Goal: Use online tool/utility: Utilize a website feature to perform a specific function

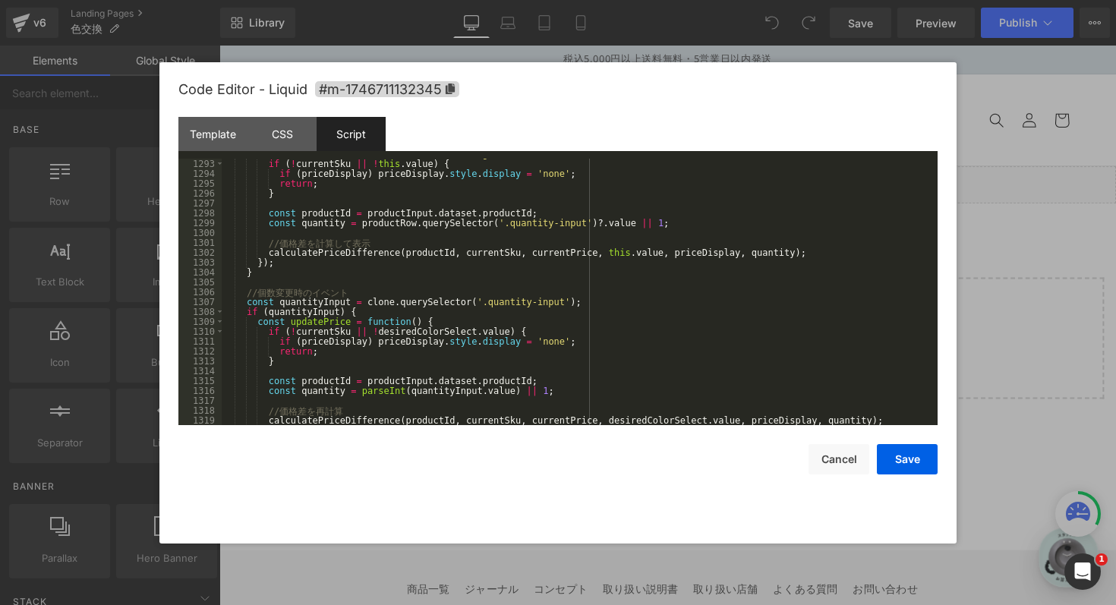
click at [542, 339] on div "desiredColorSelect . addEventListener ( 'change' , function ( ) { if ( ! curren…" at bounding box center [577, 292] width 710 height 286
click at [214, 134] on div "Template" at bounding box center [212, 134] width 69 height 34
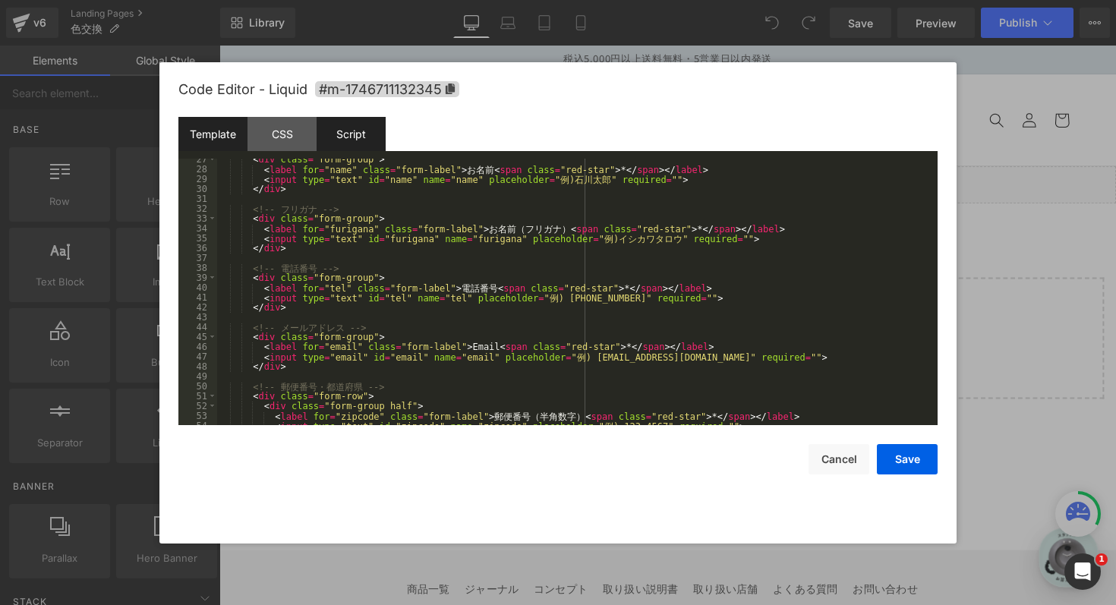
click at [368, 146] on div "Script" at bounding box center [351, 134] width 69 height 34
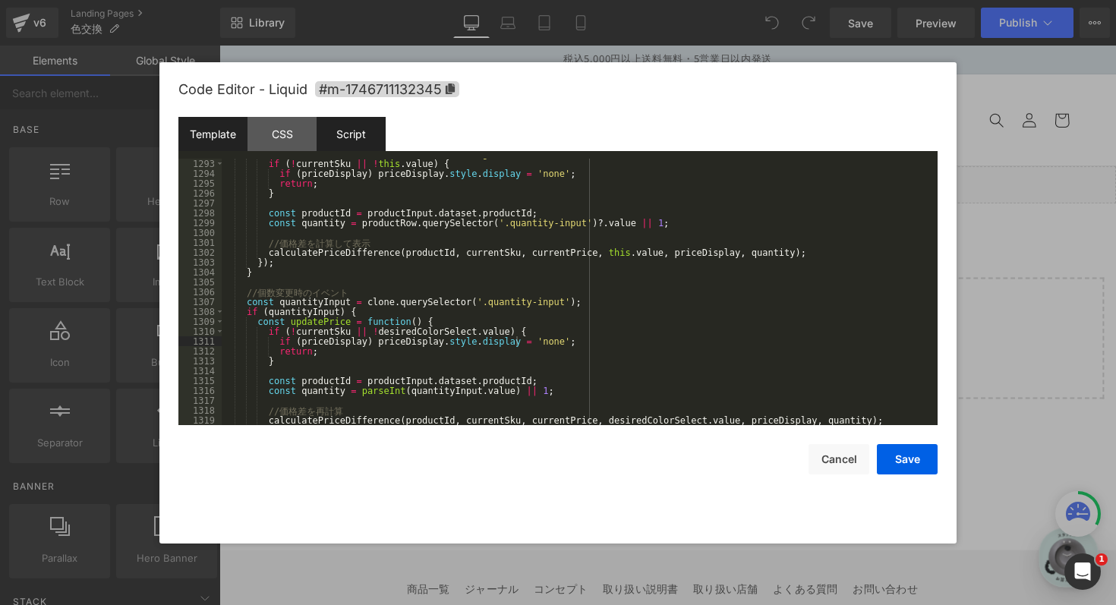
click at [223, 134] on div "Template" at bounding box center [212, 134] width 69 height 34
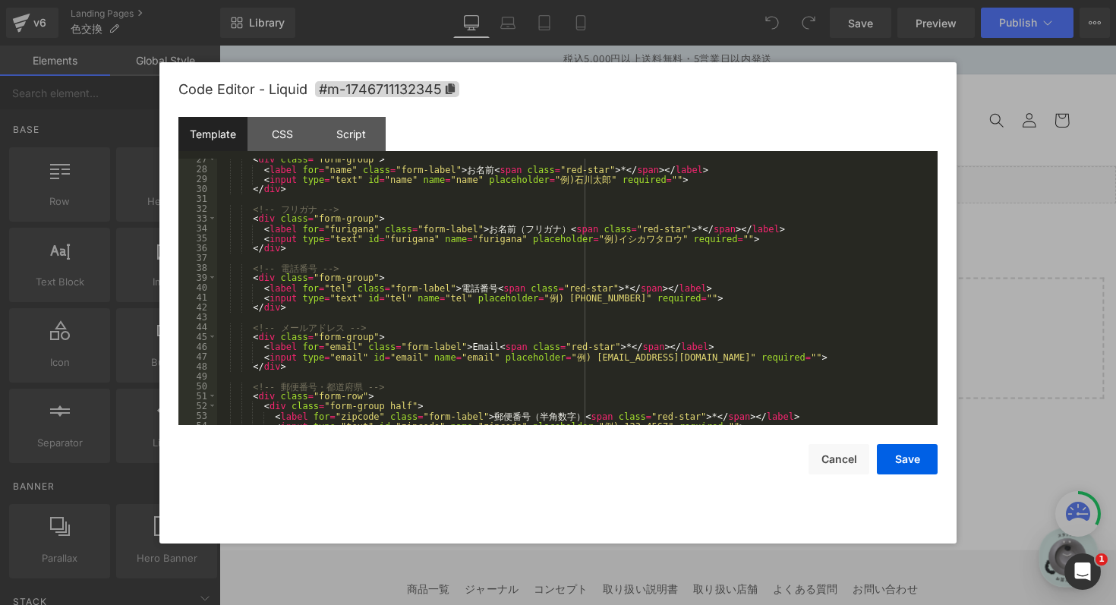
click at [362, 261] on div "< div class = "form-group" > < label for = "name" class = "form-label" > お 名 前 …" at bounding box center [574, 297] width 715 height 286
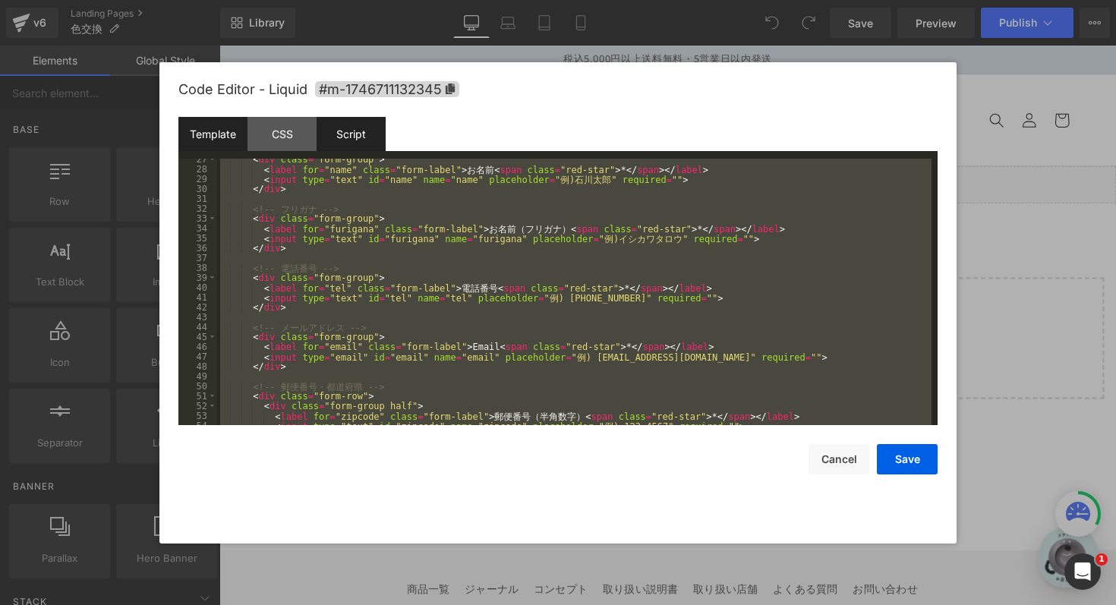
click at [361, 143] on div "Script" at bounding box center [351, 134] width 69 height 34
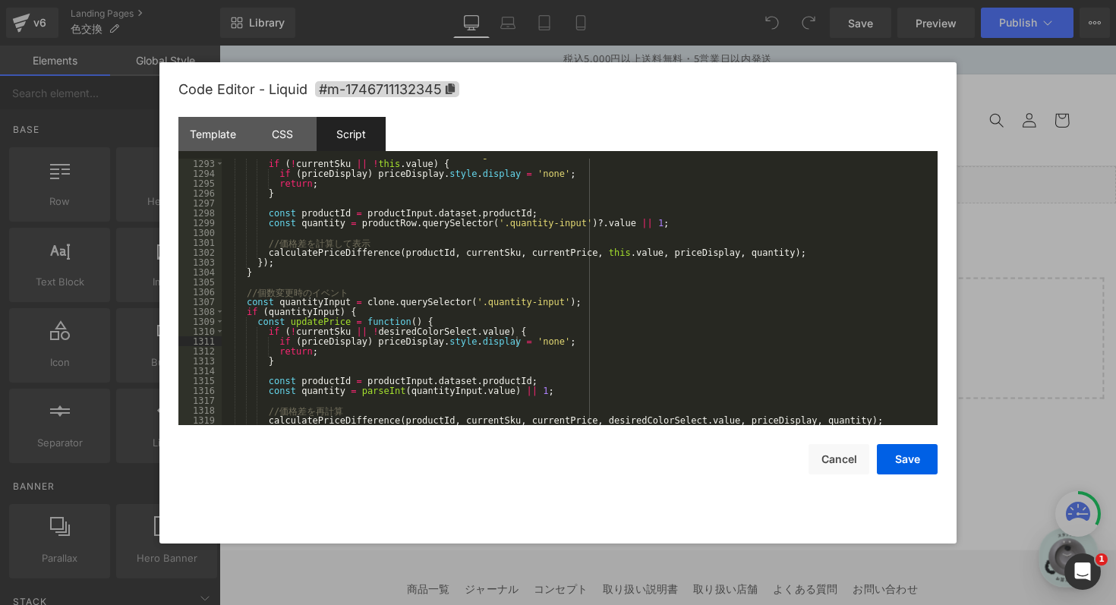
click at [433, 253] on div "desiredColorSelect . addEventListener ( 'change' , function ( ) { if ( ! curren…" at bounding box center [577, 292] width 710 height 286
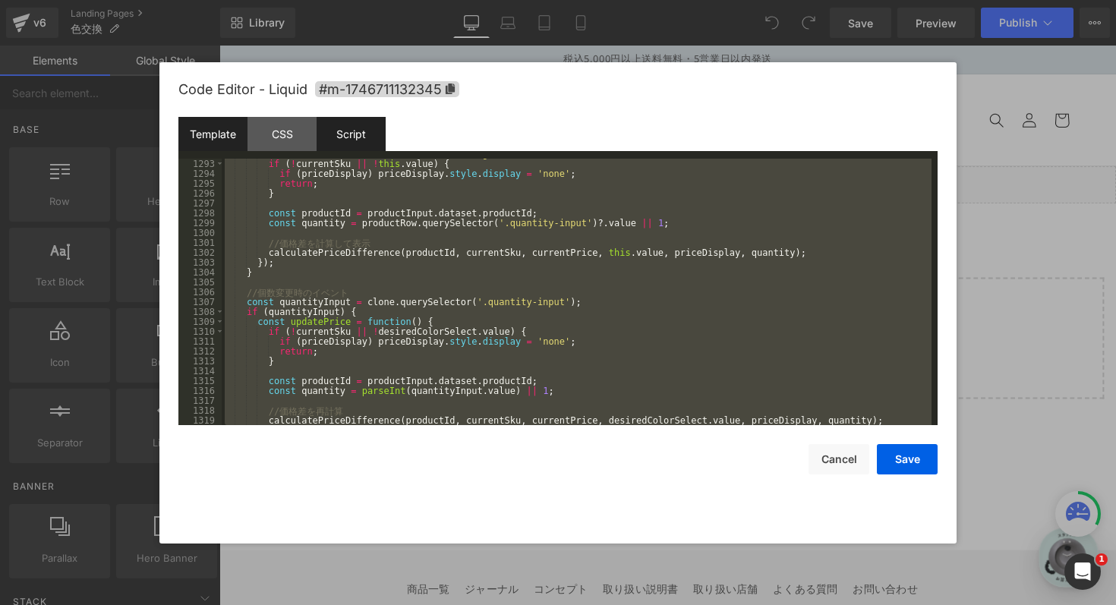
click at [235, 145] on div "Template" at bounding box center [212, 134] width 69 height 34
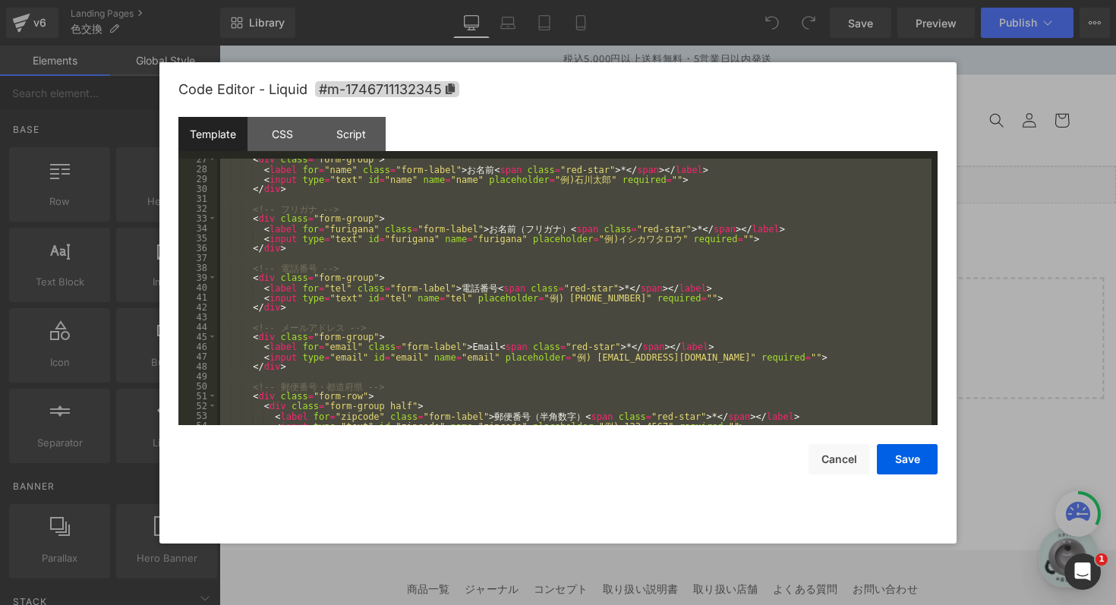
click at [393, 317] on div "< div class = "form-group" > < label for = "name" class = "form-label" > お 名 前 …" at bounding box center [574, 297] width 715 height 286
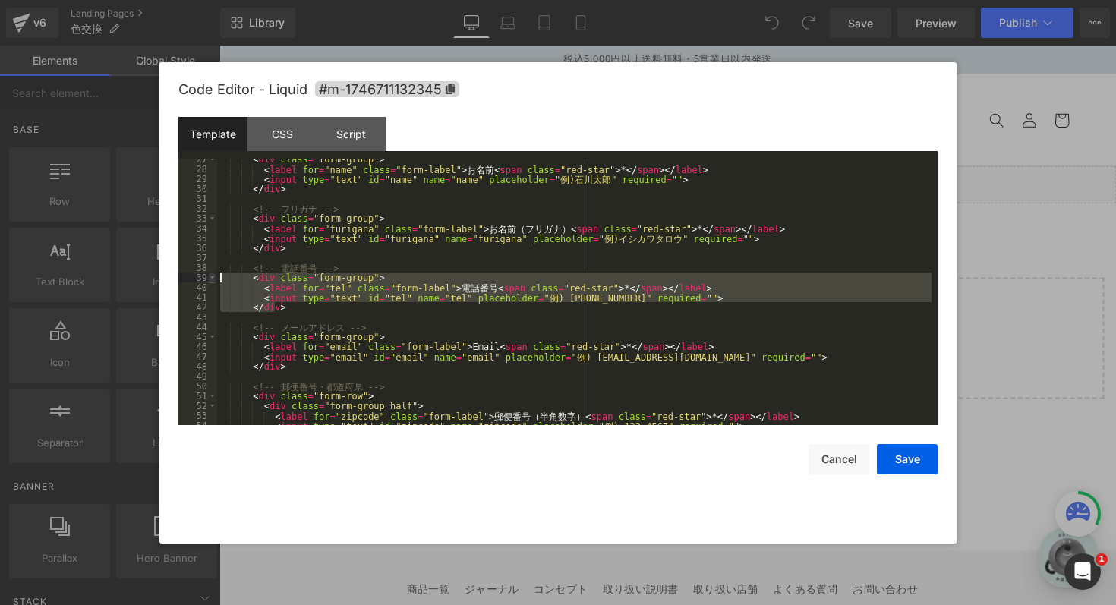
drag, startPoint x: 298, startPoint y: 309, endPoint x: 211, endPoint y: 280, distance: 92.0
click at [211, 280] on pre "27 28 29 30 31 32 33 34 35 36 37 38 39 40 41 42 43 44 45 46 47 48 49 50 51 52 5…" at bounding box center [557, 292] width 759 height 267
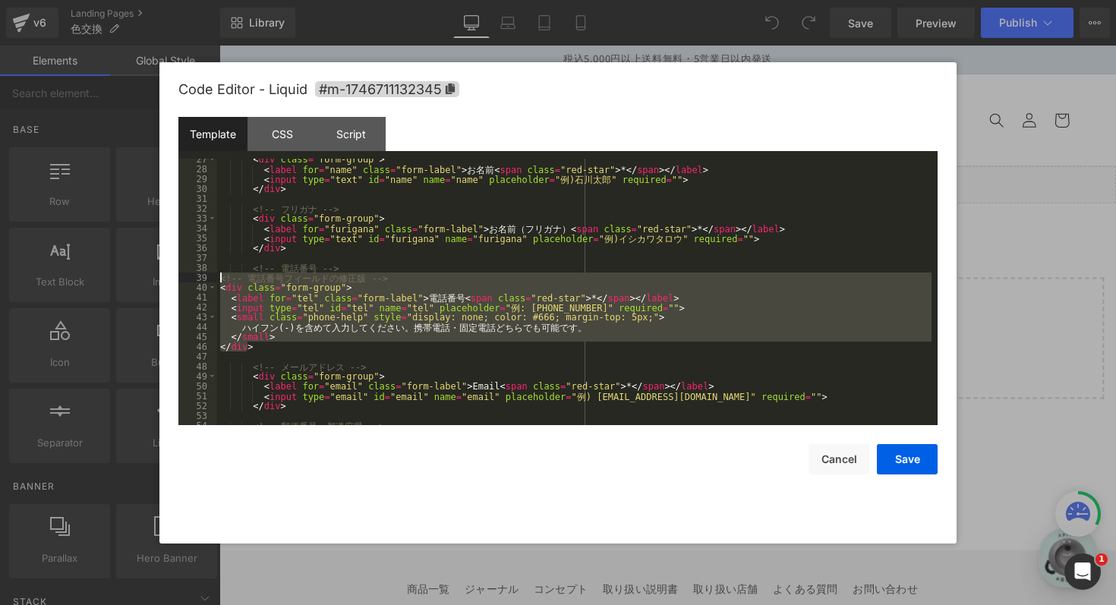
drag, startPoint x: 264, startPoint y: 351, endPoint x: 219, endPoint y: 281, distance: 82.6
click at [219, 281] on div "< div class = "form-group" > < label for = "name" class = "form-label" > お 名 前 …" at bounding box center [574, 297] width 715 height 286
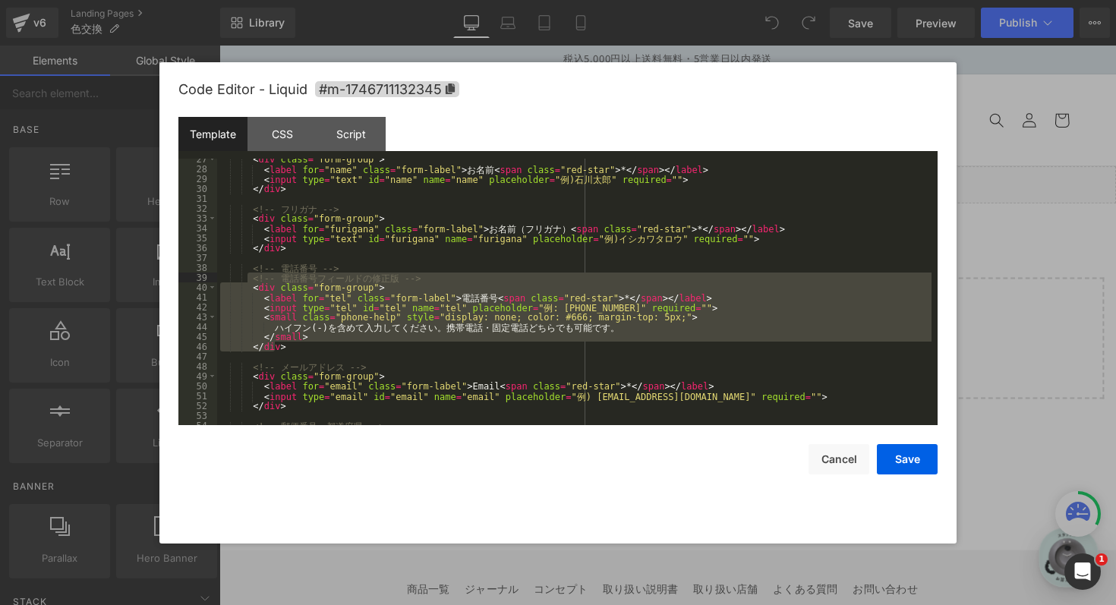
click at [334, 346] on div "< div class = "form-group" > < label for = "name" class = "form-label" > お 名 前 …" at bounding box center [574, 297] width 715 height 286
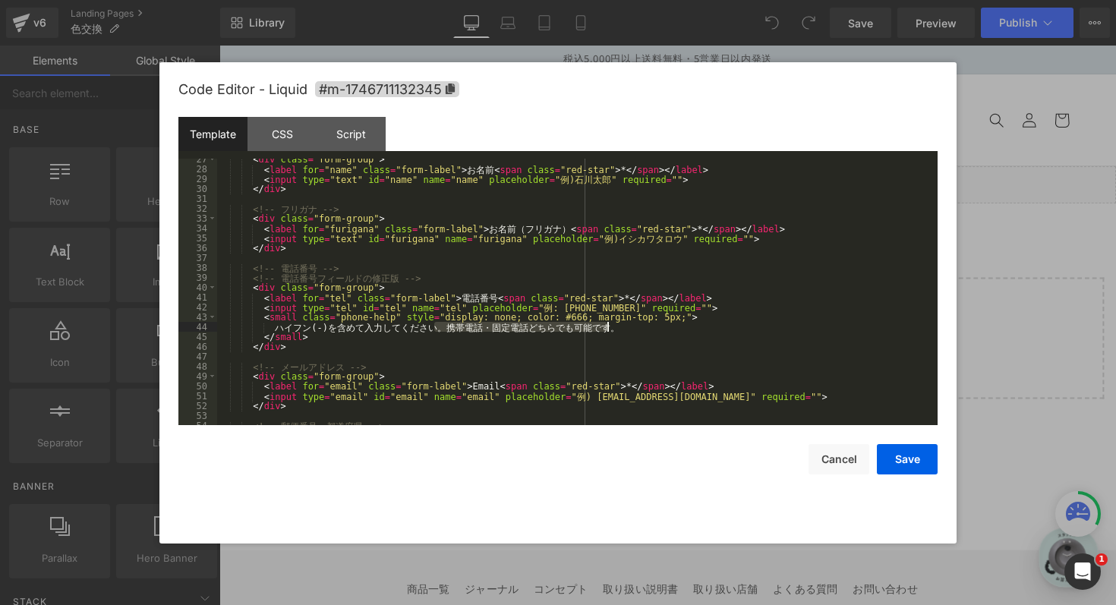
drag, startPoint x: 436, startPoint y: 328, endPoint x: 608, endPoint y: 329, distance: 171.6
click at [608, 329] on div "< div class = "form-group" > < label for = "name" class = "form-label" > お 名 前 …" at bounding box center [574, 297] width 715 height 286
click at [919, 456] on button "Save" at bounding box center [907, 459] width 61 height 30
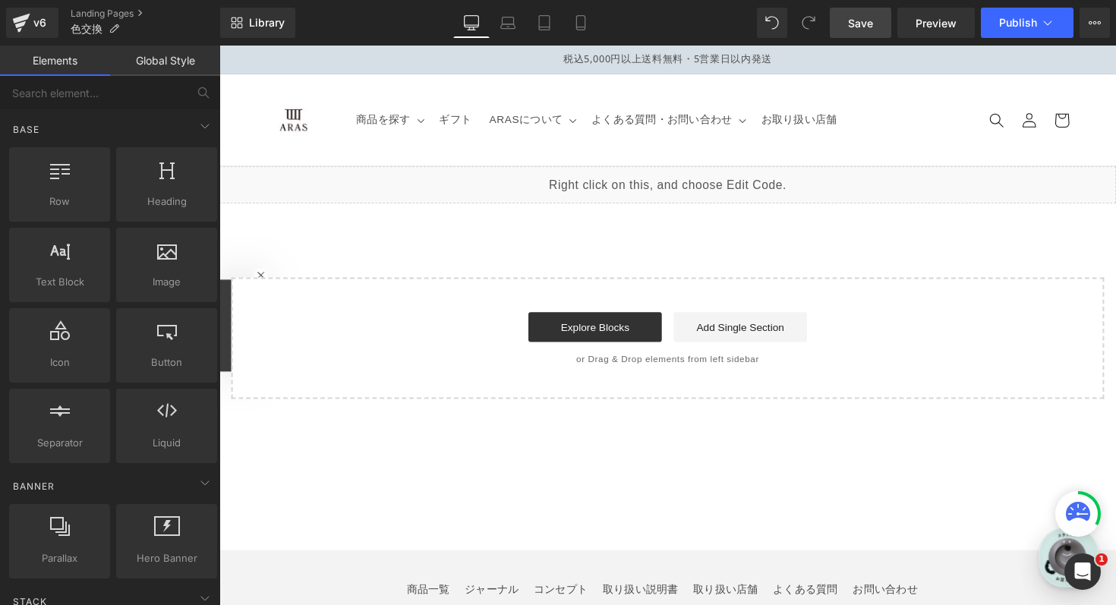
click at [865, 15] on span "Save" at bounding box center [860, 23] width 25 height 16
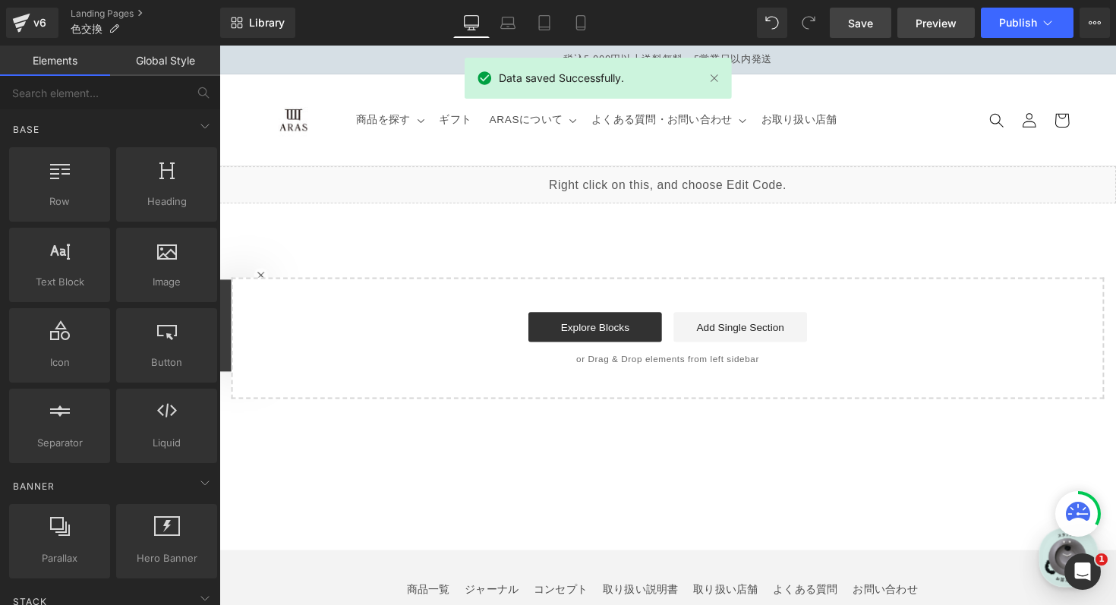
click at [958, 30] on link "Preview" at bounding box center [936, 23] width 77 height 30
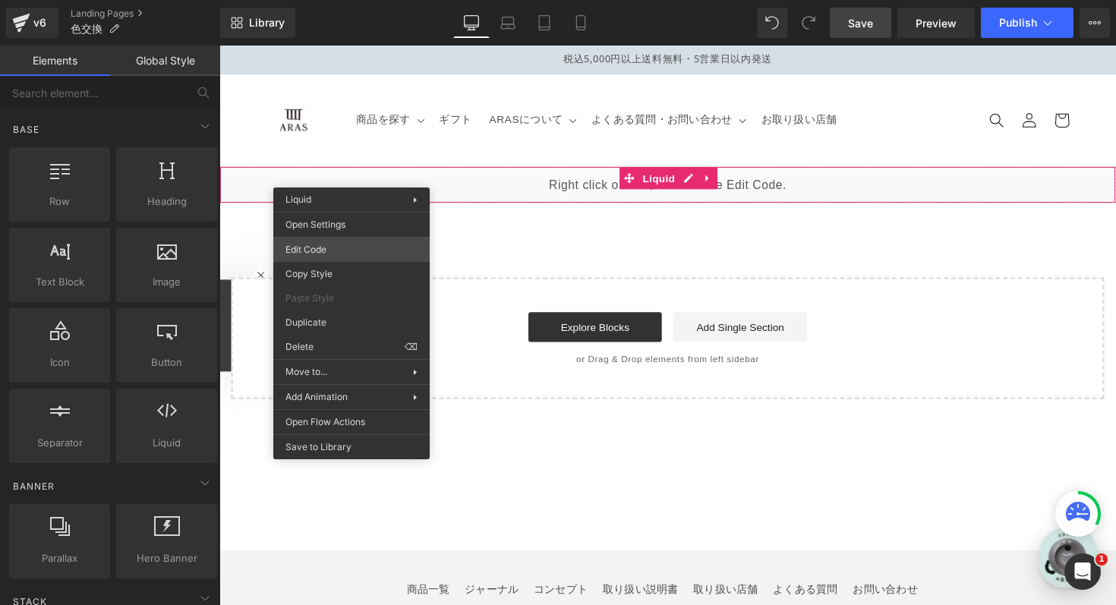
click at [353, 0] on div "You are previewing how the will restyle your page. You can not edit Elements in…" at bounding box center [558, 0] width 1116 height 0
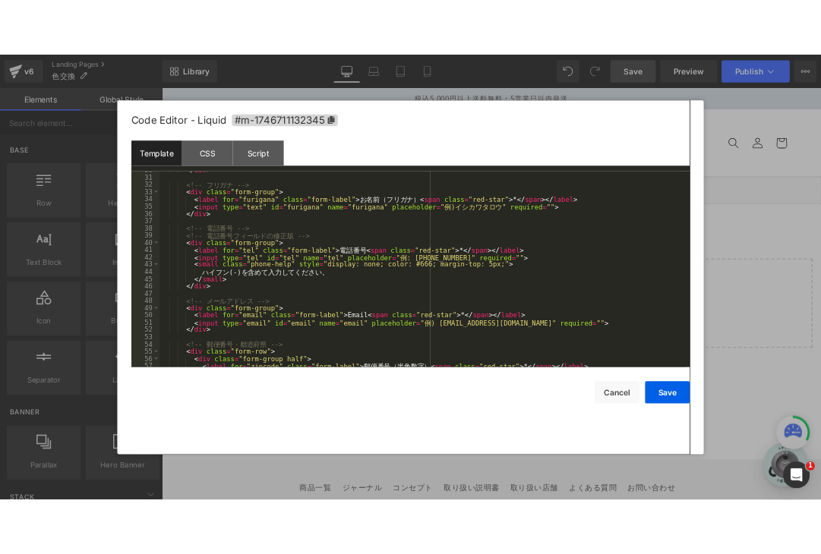
scroll to position [292, 0]
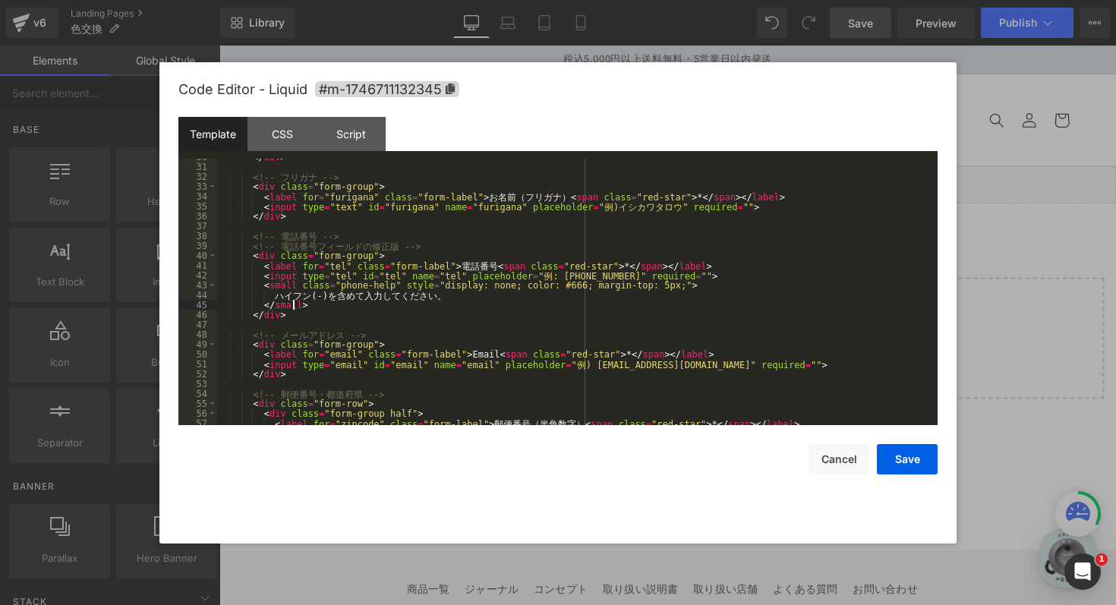
click at [405, 303] on div "</ div > <!-- フ リ ガ ナ --> < div class = "form-group" > < label for = "furigana"…" at bounding box center [574, 295] width 715 height 286
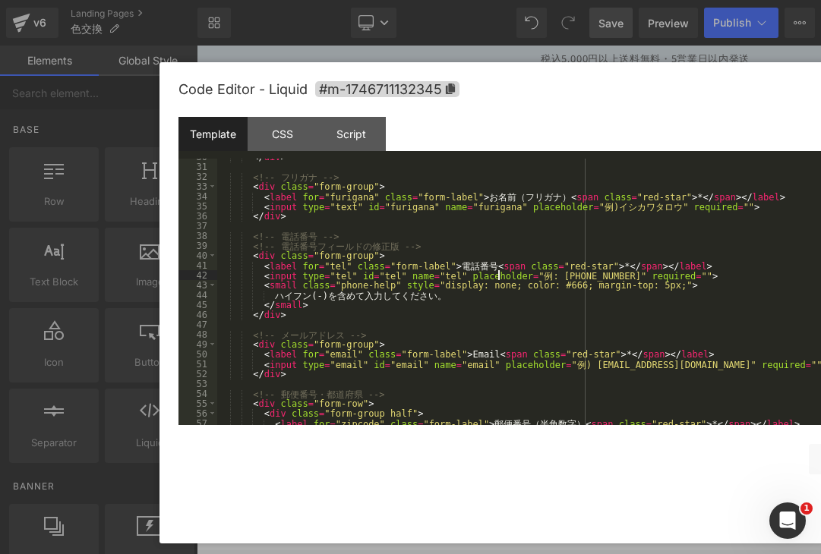
click at [497, 273] on div "</ div > <!-- フ リ ガ ナ --> < div class = "form-group" > < label for = "furigana"…" at bounding box center [574, 295] width 715 height 286
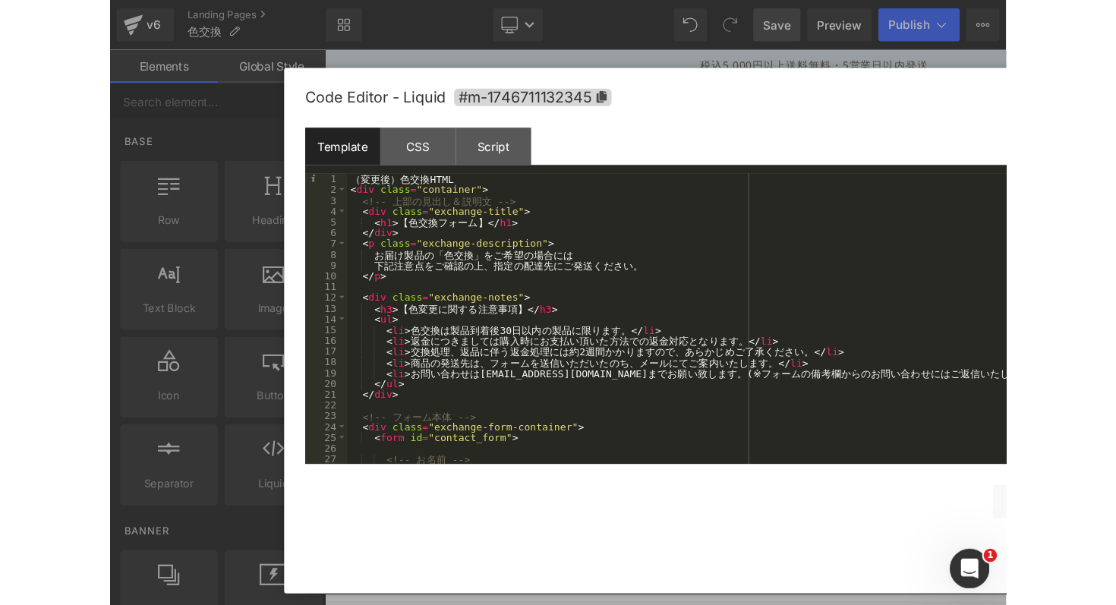
scroll to position [0, 0]
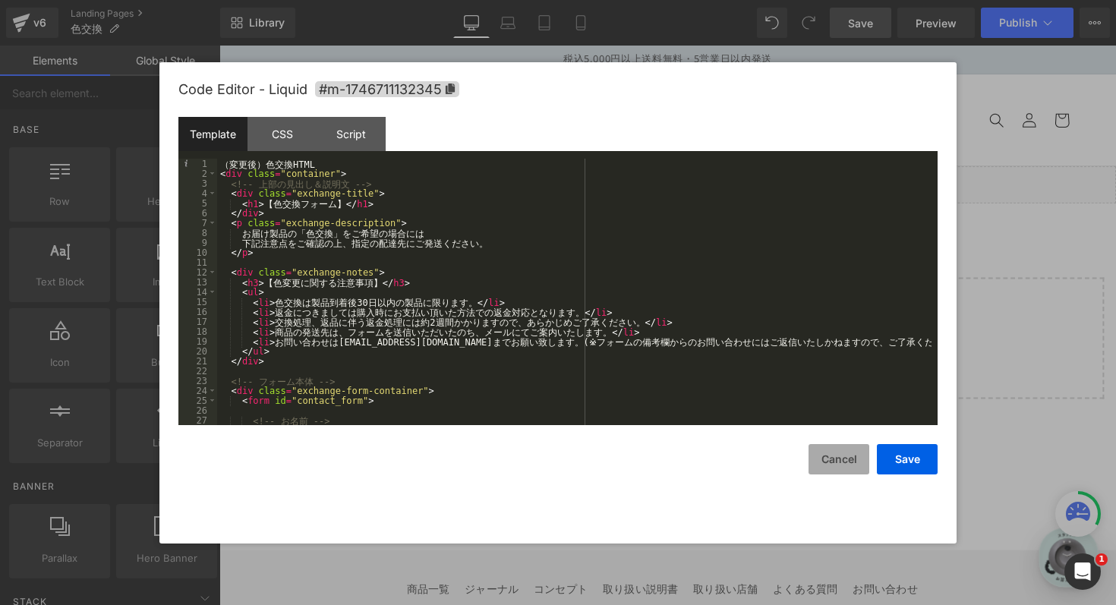
click at [819, 456] on button "Cancel" at bounding box center [839, 459] width 61 height 30
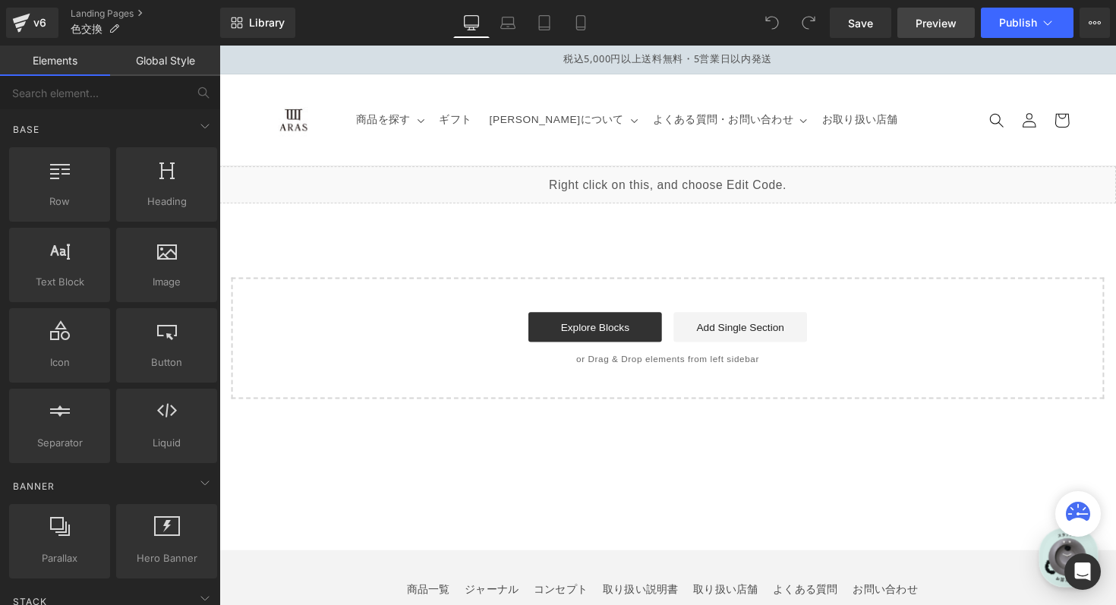
click at [947, 30] on span "Preview" at bounding box center [936, 23] width 41 height 16
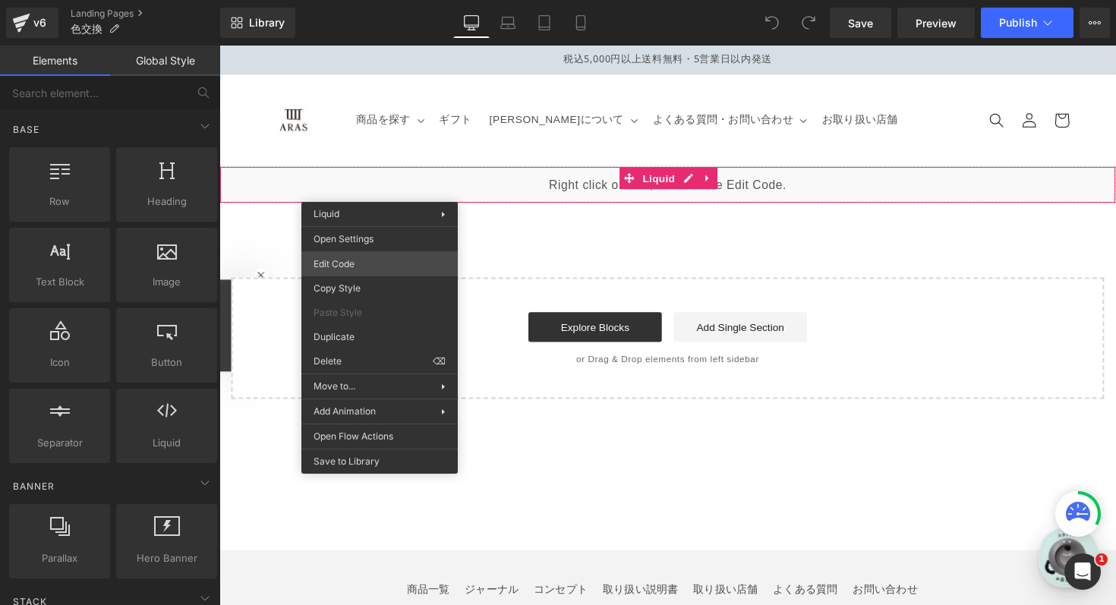
click at [369, 0] on div "You are previewing how the will restyle your page. You can not edit Elements in…" at bounding box center [558, 0] width 1116 height 0
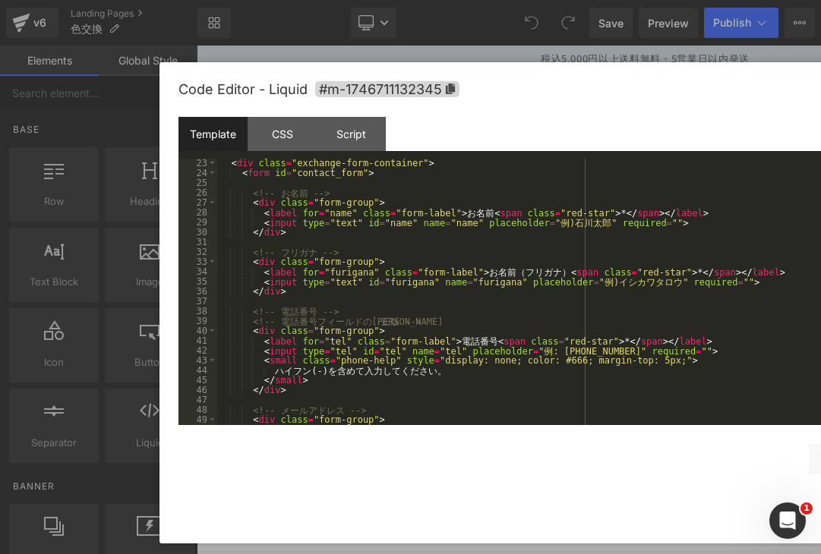
scroll to position [216, 0]
click at [368, 329] on div "<!-- フ ォ ー ム 本 体 --> < div class = "exchange-form-container" > < form id = "con…" at bounding box center [574, 292] width 715 height 286
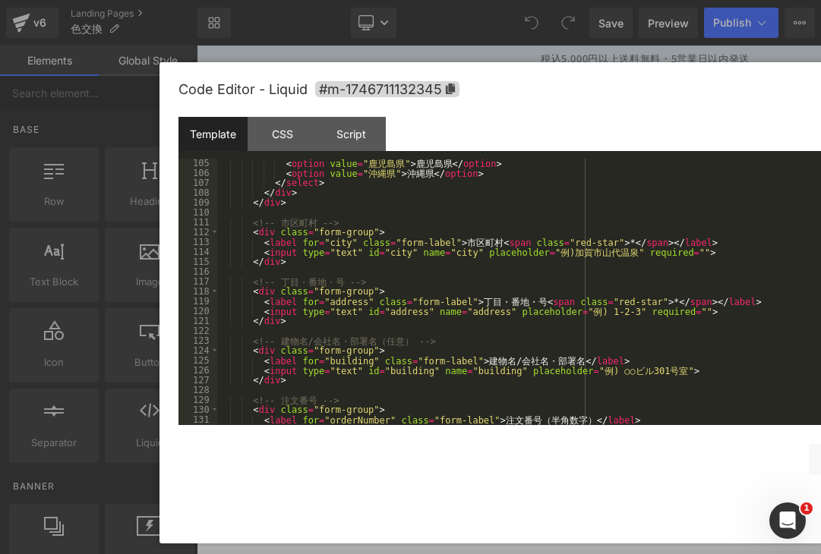
scroll to position [0, 0]
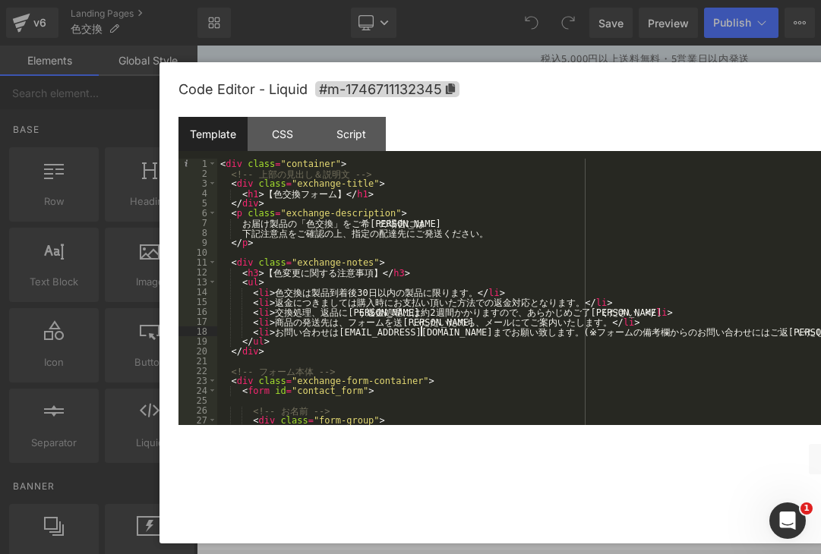
click at [425, 327] on div "< div class = "container" > <!-- 上 部 の 見 出 し ＆ 説 明 文 --> < div class = "exchang…" at bounding box center [574, 302] width 715 height 286
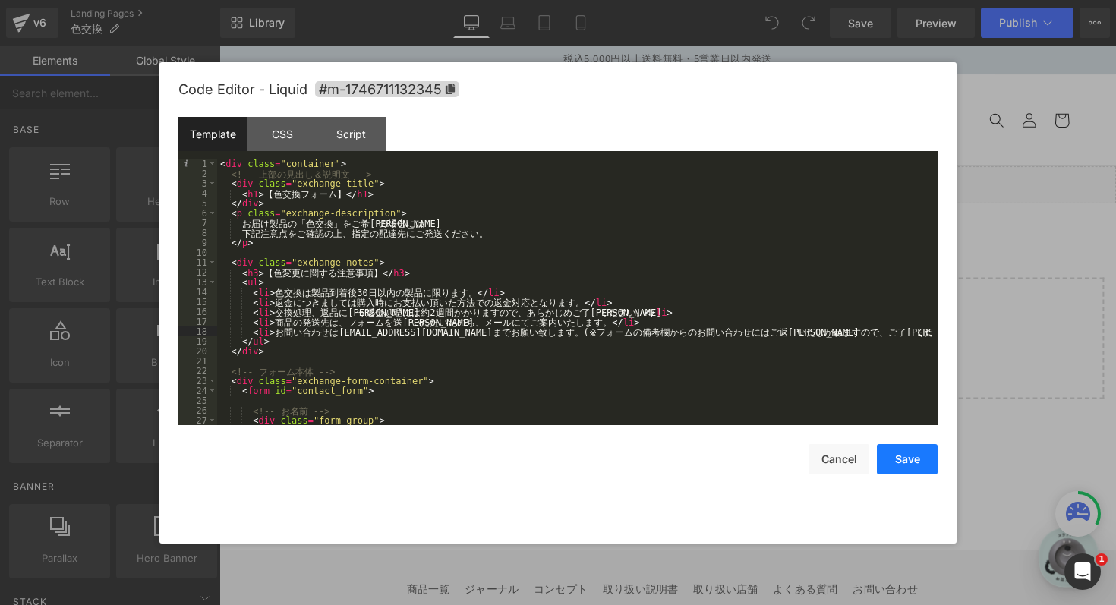
click at [895, 466] on button "Save" at bounding box center [907, 459] width 61 height 30
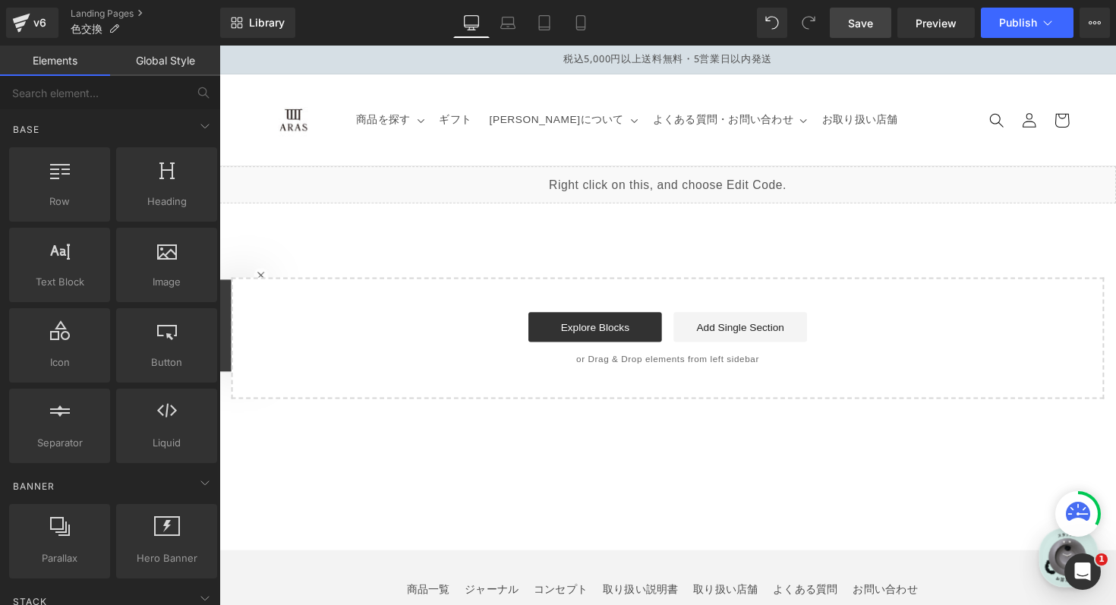
click at [866, 32] on link "Save" at bounding box center [861, 23] width 62 height 30
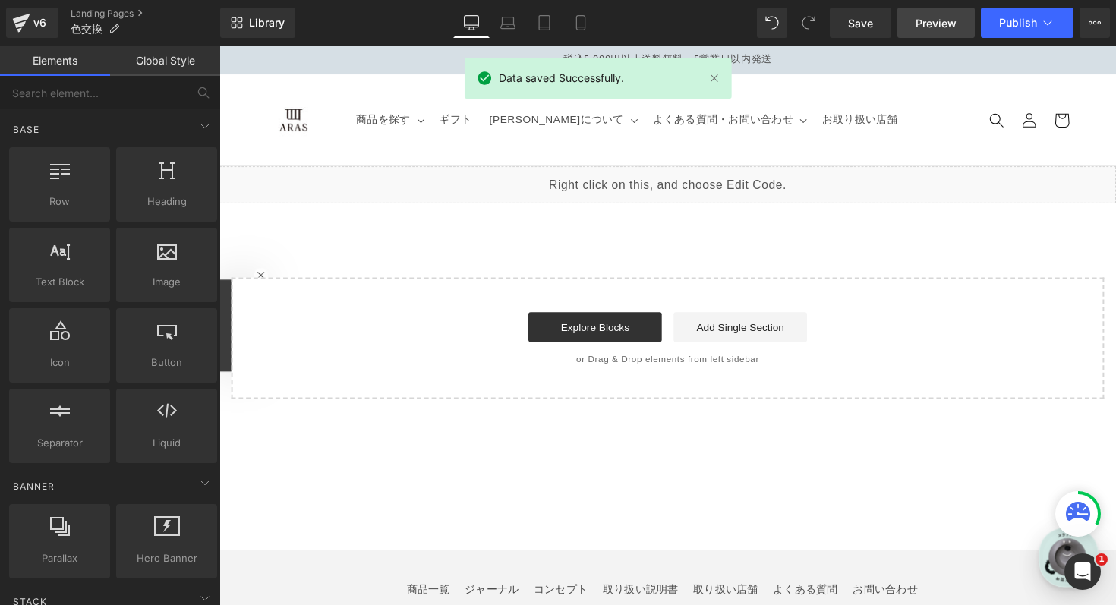
click at [949, 22] on span "Preview" at bounding box center [936, 23] width 41 height 16
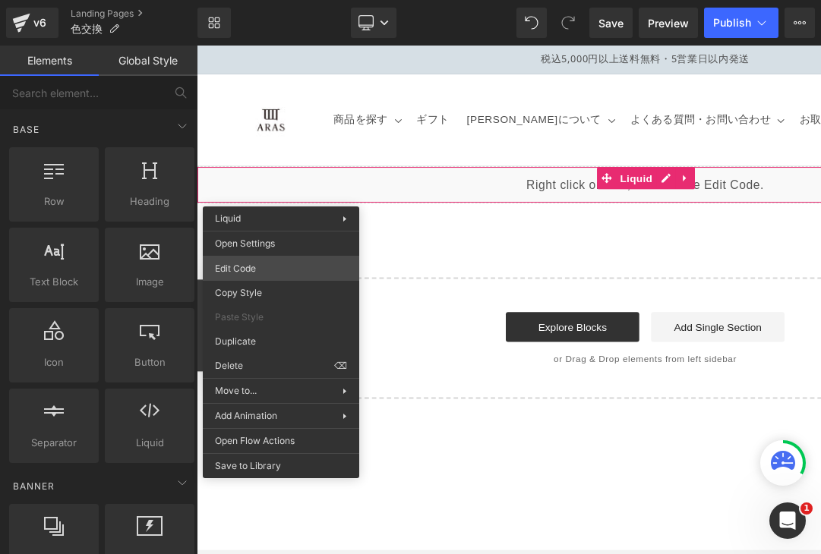
click at [279, 0] on div "You are previewing how the will restyle your page. You can not edit Elements in…" at bounding box center [410, 0] width 821 height 0
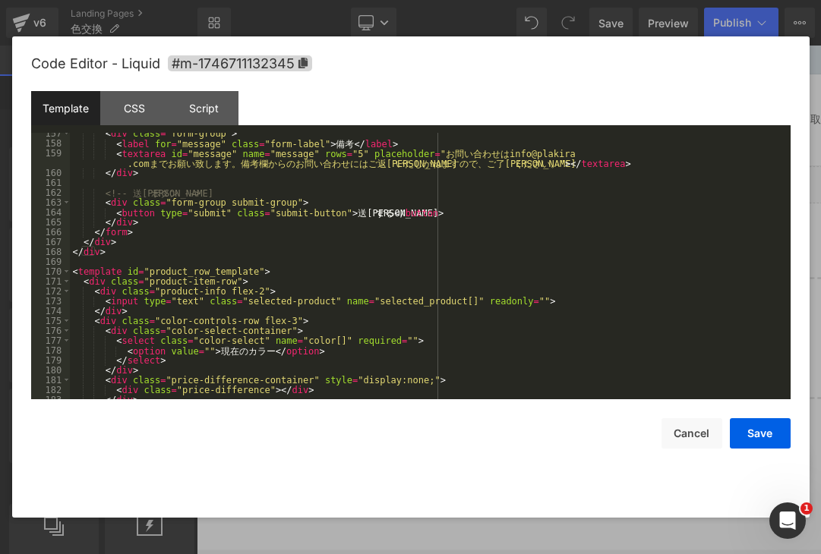
scroll to position [1545, 0]
click at [664, 428] on button "Cancel" at bounding box center [692, 433] width 61 height 30
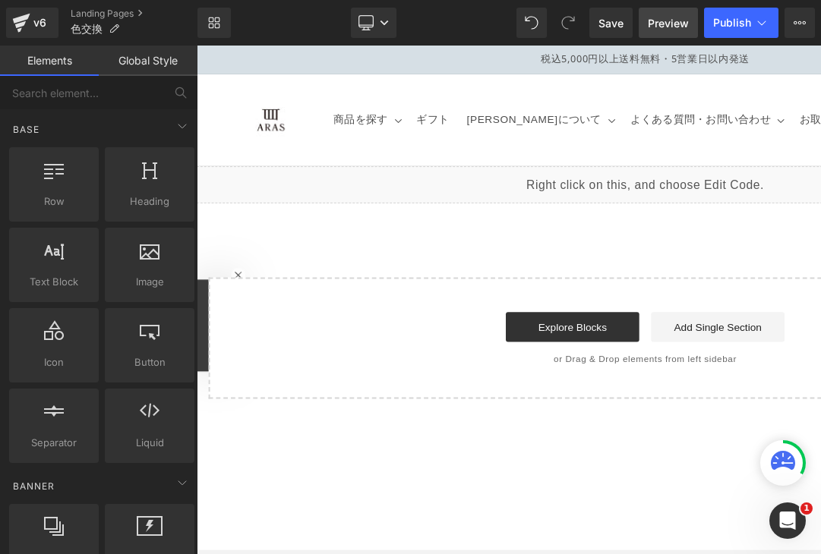
click at [658, 28] on span "Preview" at bounding box center [668, 23] width 41 height 16
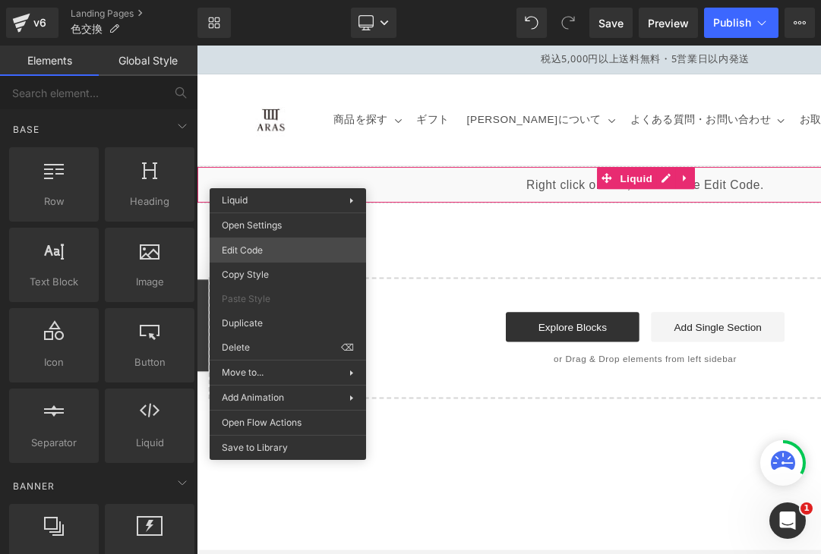
click at [295, 0] on div "You are previewing how the will restyle your page. You can not edit Elements in…" at bounding box center [410, 0] width 821 height 0
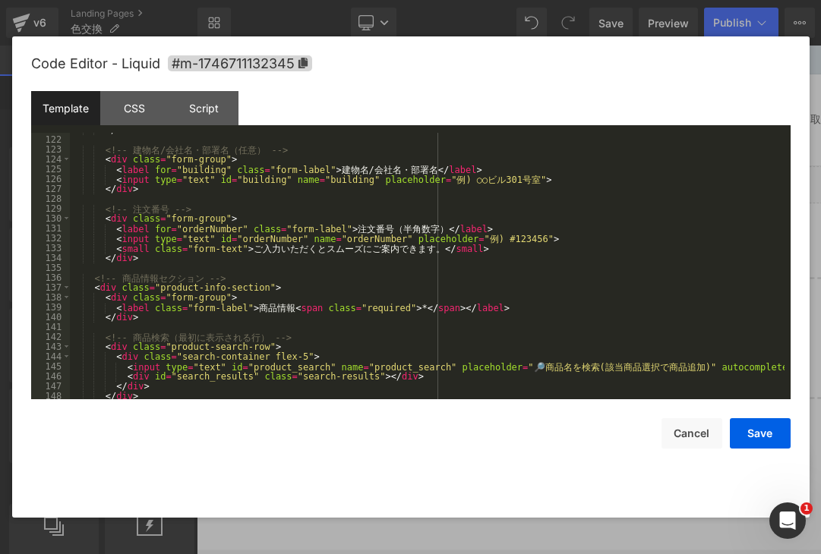
scroll to position [1192, 0]
drag, startPoint x: 468, startPoint y: 252, endPoint x: 109, endPoint y: 251, distance: 358.5
click at [109, 251] on div "</ div > <!-- 建 物 名 / 会 社 名 ・ 部 署 名 （ 任 意 ） --> < div class = "form-group" > < …" at bounding box center [427, 268] width 715 height 286
click at [244, 272] on div "</ div > <!-- 建 物 名 / 会 社 名 ・ 部 署 名 （ 任 意 ） --> < div class = "form-group" > < …" at bounding box center [427, 268] width 715 height 286
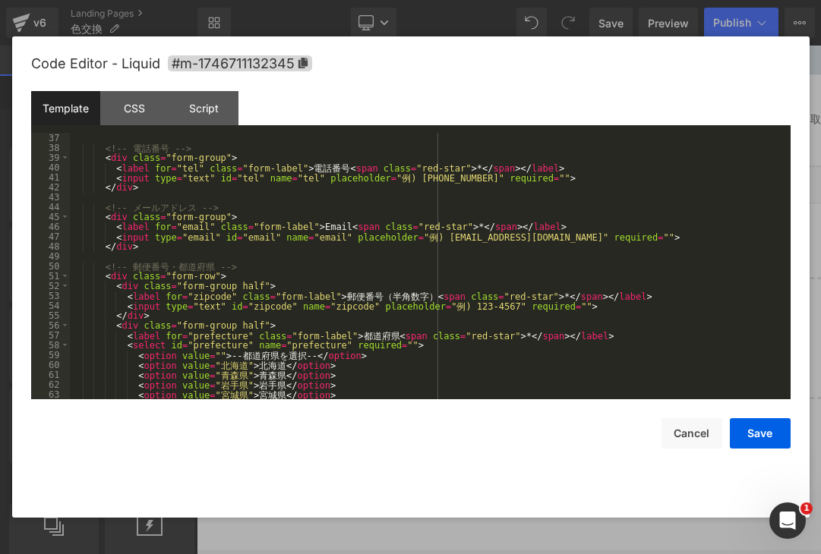
scroll to position [355, 0]
click at [504, 178] on div "<!-- 電 話 番 号 --> < div class = "form-group" > < label for = "tel" class = "form…" at bounding box center [427, 276] width 715 height 286
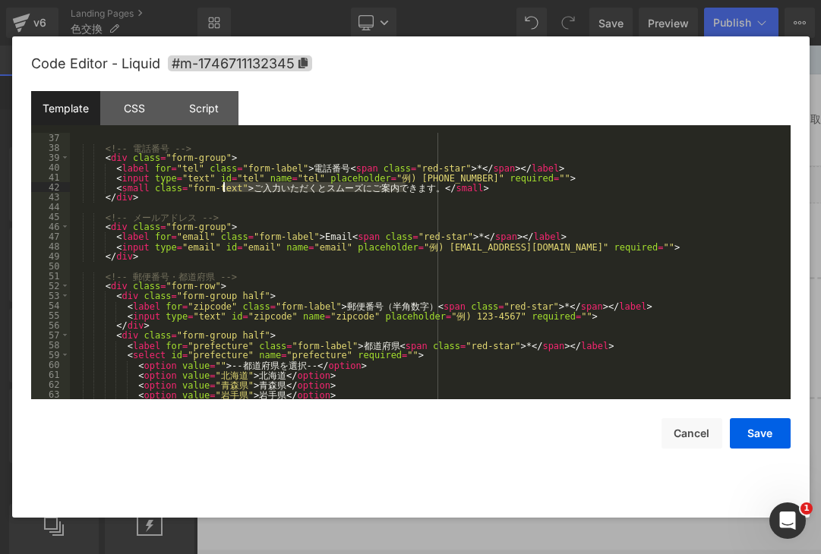
drag, startPoint x: 405, startPoint y: 188, endPoint x: 226, endPoint y: 189, distance: 179.2
click at [226, 189] on div "<!-- 電 話 番 号 --> < div class = "form-group" > < label for = "tel" class = "form…" at bounding box center [427, 276] width 715 height 286
type textarea "ひ"
type textarea "ハイフン（）"
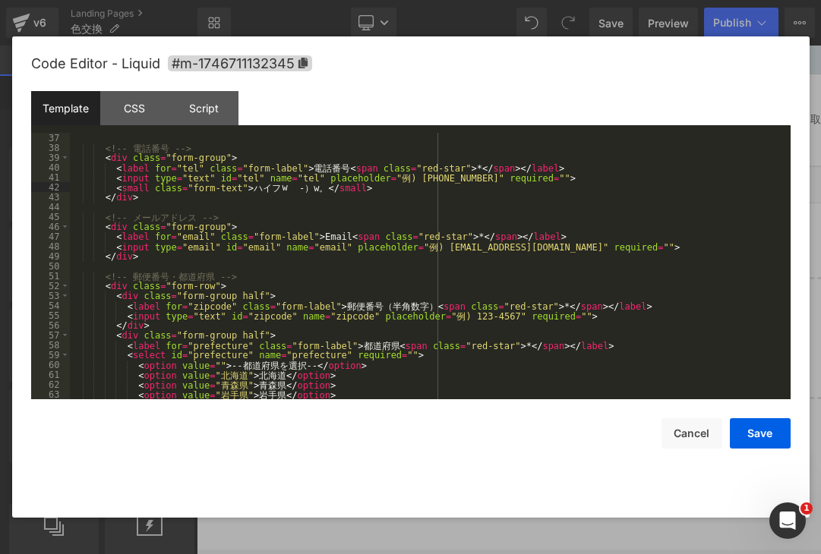
type textarea "を"
type textarea "含めて"
type textarea "ぬうりょくしてください"
type textarea "入力してください"
click at [751, 431] on button "Save" at bounding box center [760, 433] width 61 height 30
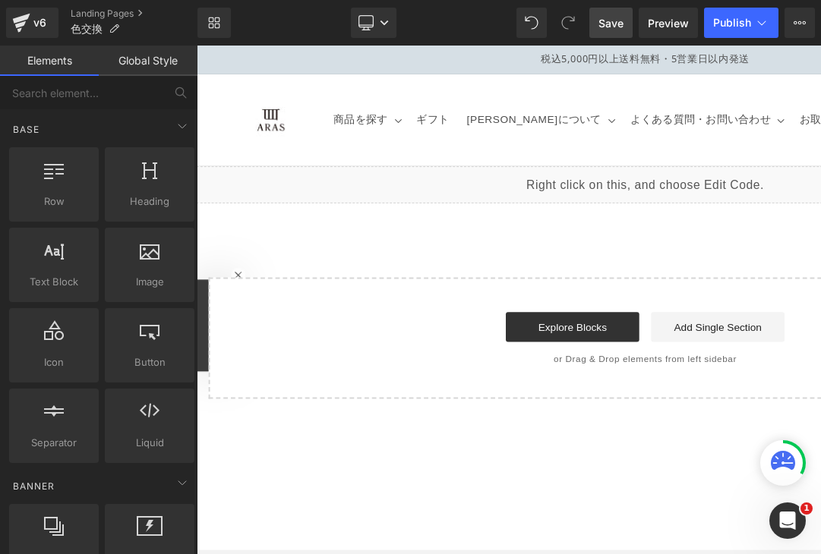
click at [615, 27] on span "Save" at bounding box center [610, 23] width 25 height 16
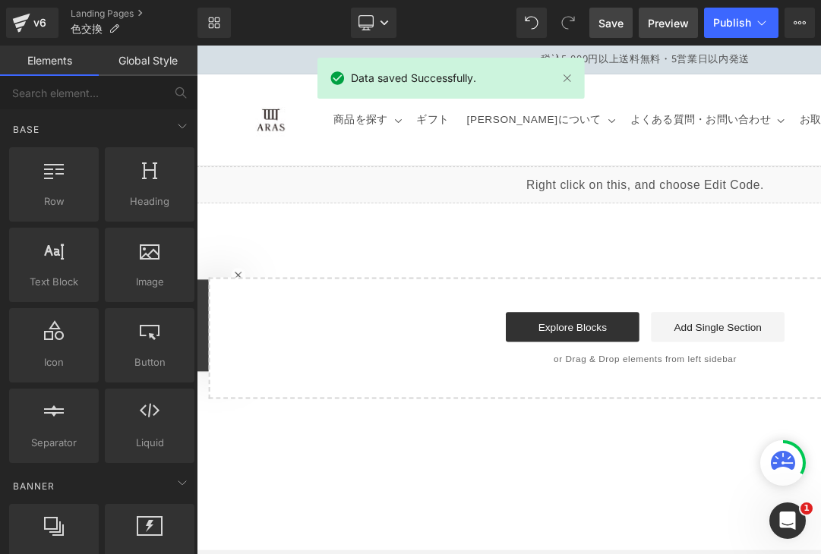
click at [668, 17] on span "Preview" at bounding box center [668, 23] width 41 height 16
